Goal: Task Accomplishment & Management: Manage account settings

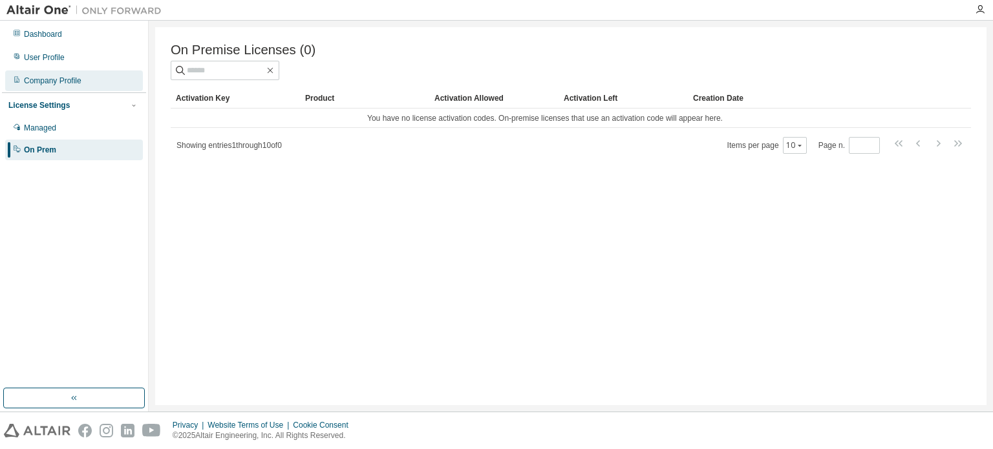
click at [78, 74] on div "Company Profile" at bounding box center [74, 80] width 138 height 21
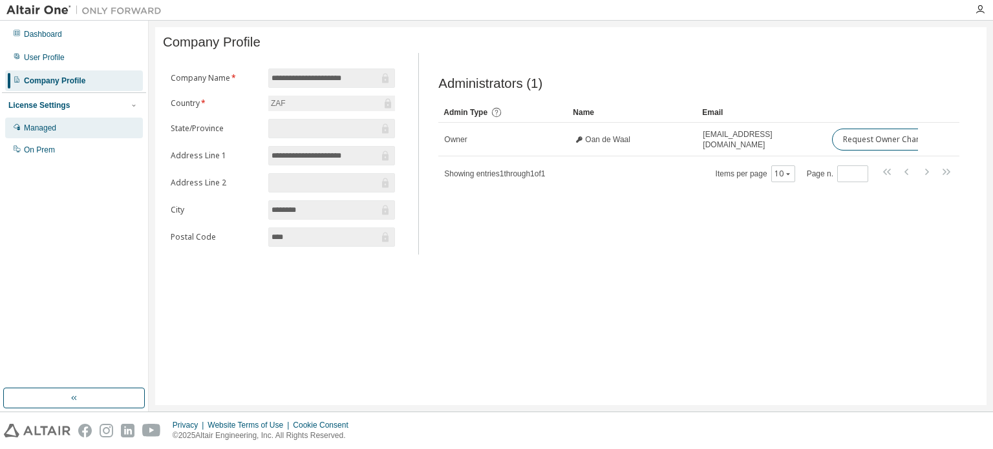
click at [75, 123] on div "Managed" at bounding box center [74, 128] width 138 height 21
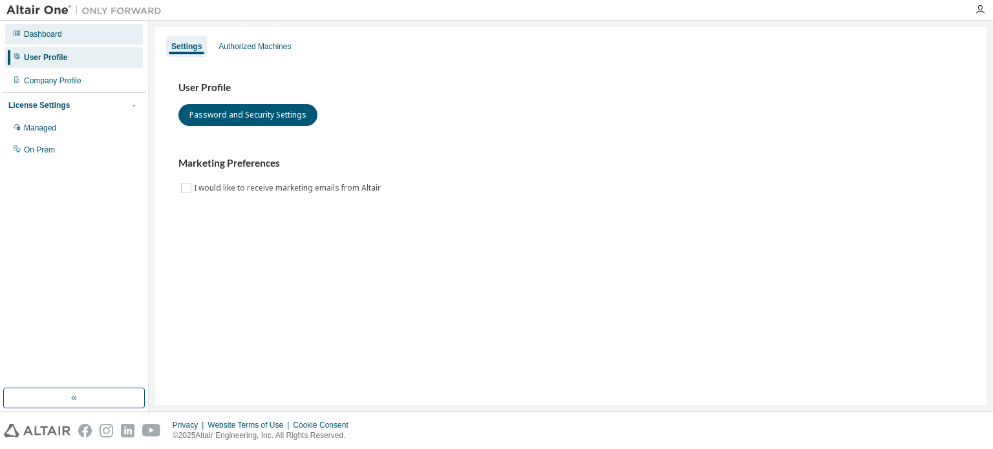
click at [73, 38] on div "Dashboard" at bounding box center [74, 34] width 138 height 21
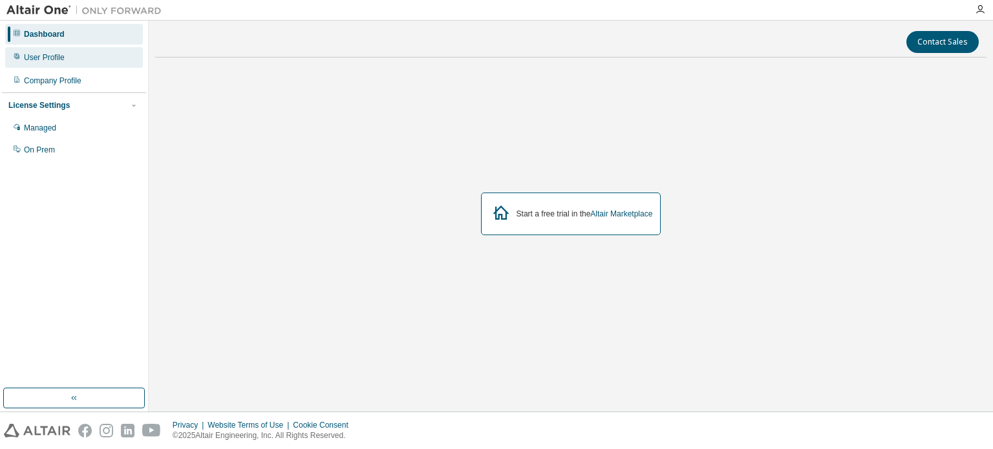
click at [96, 67] on div "User Profile" at bounding box center [74, 57] width 138 height 21
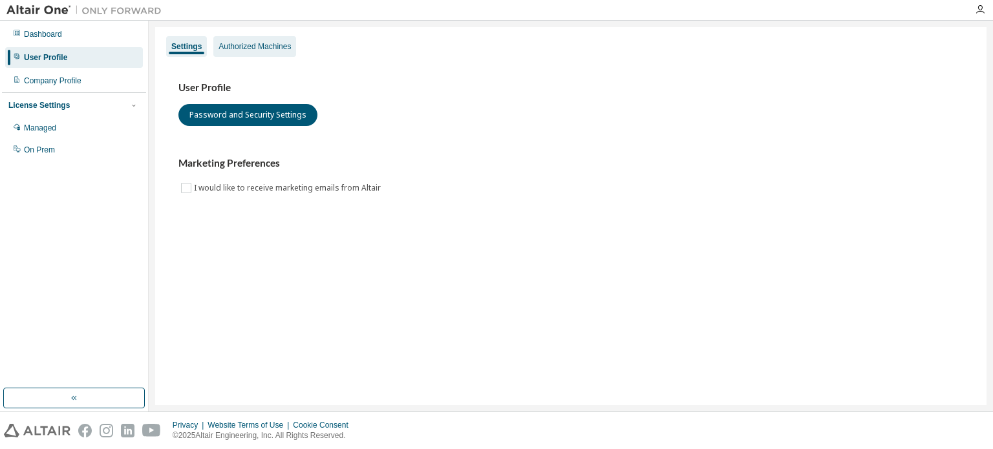
click at [246, 52] on div "Authorized Machines" at bounding box center [254, 46] width 83 height 21
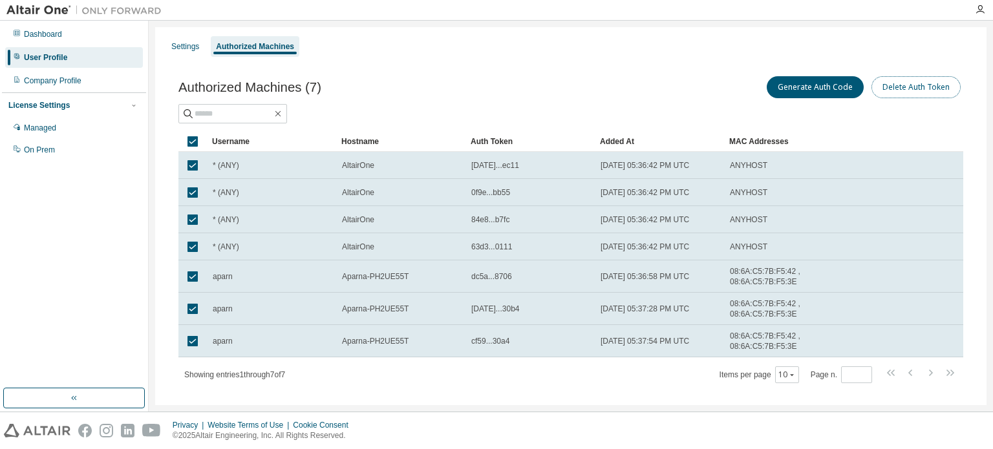
click at [897, 83] on button "Delete Auth Token" at bounding box center [916, 87] width 89 height 22
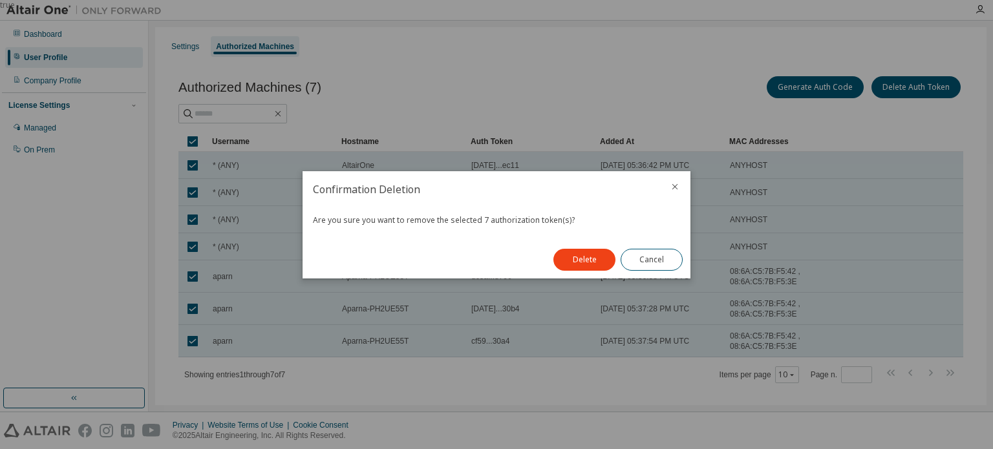
click at [582, 253] on button "Delete" at bounding box center [585, 260] width 62 height 22
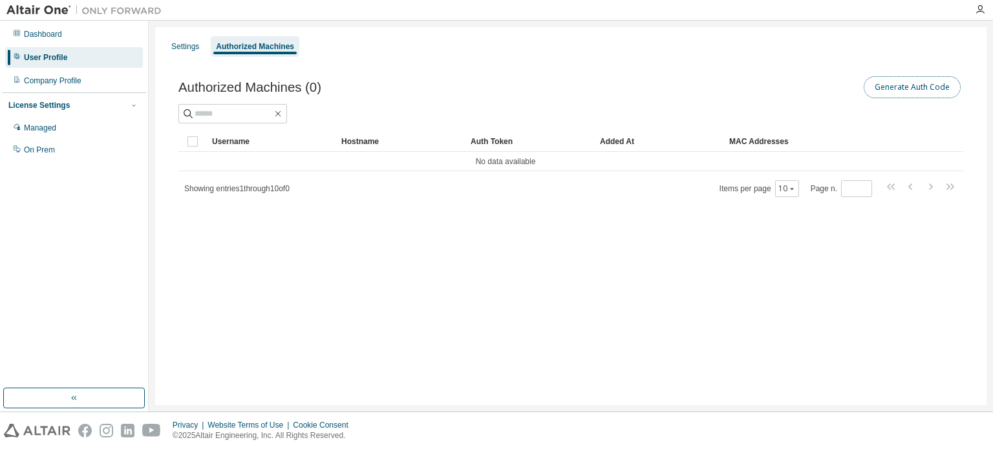
click at [913, 85] on button "Generate Auth Code" at bounding box center [912, 87] width 97 height 22
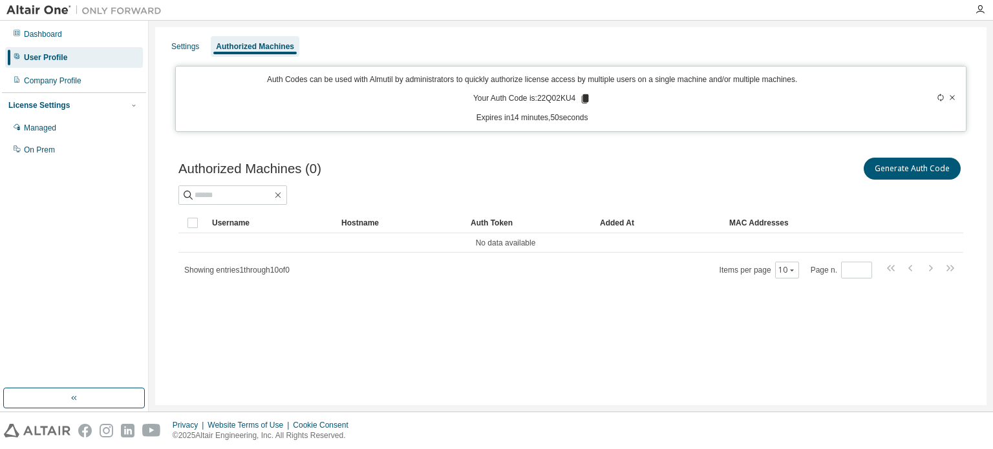
click at [581, 98] on icon at bounding box center [585, 99] width 12 height 12
click at [942, 96] on icon at bounding box center [941, 98] width 8 height 8
click at [922, 169] on button "Generate Auth Code" at bounding box center [912, 169] width 97 height 22
click at [952, 99] on icon at bounding box center [953, 98] width 8 height 8
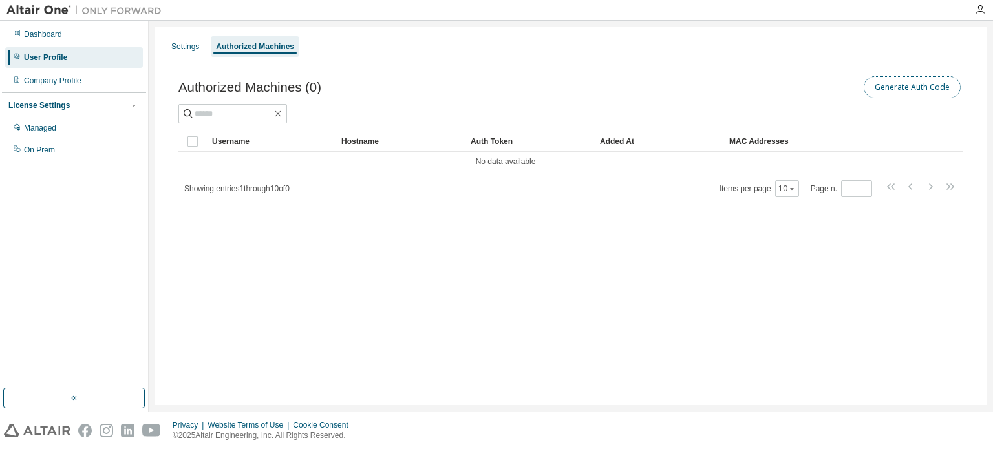
click at [929, 93] on button "Generate Auth Code" at bounding box center [912, 87] width 97 height 22
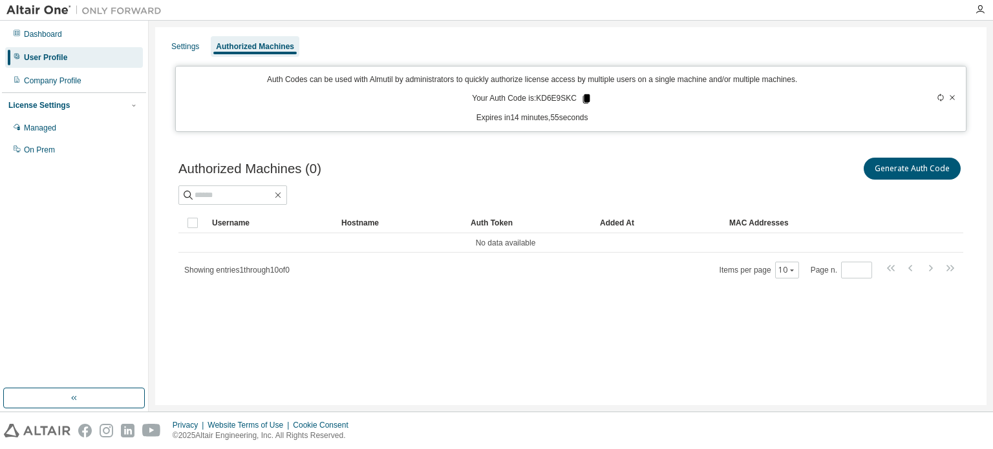
click at [585, 100] on icon at bounding box center [586, 98] width 7 height 9
